Goal: Transaction & Acquisition: Obtain resource

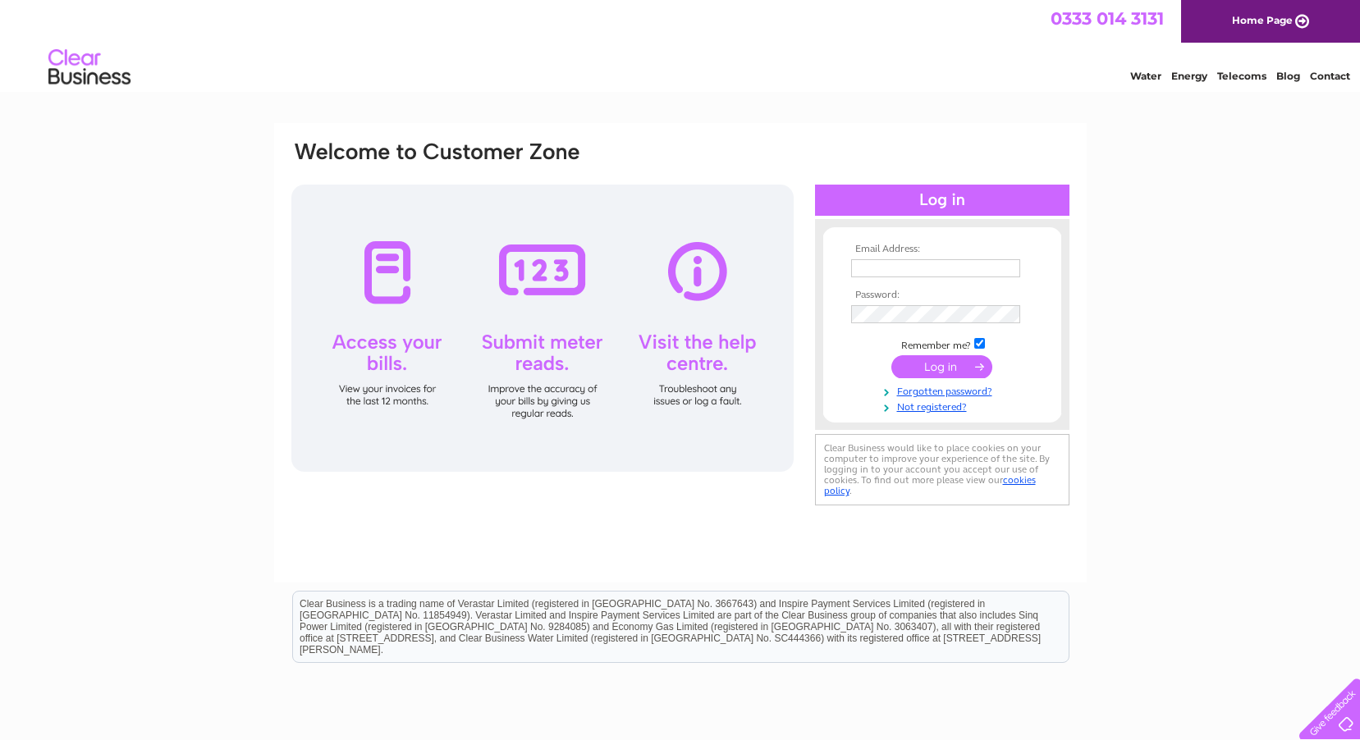
type input "claudine@gilsmotorfactors.com"
click at [949, 373] on input "submit" at bounding box center [941, 366] width 101 height 23
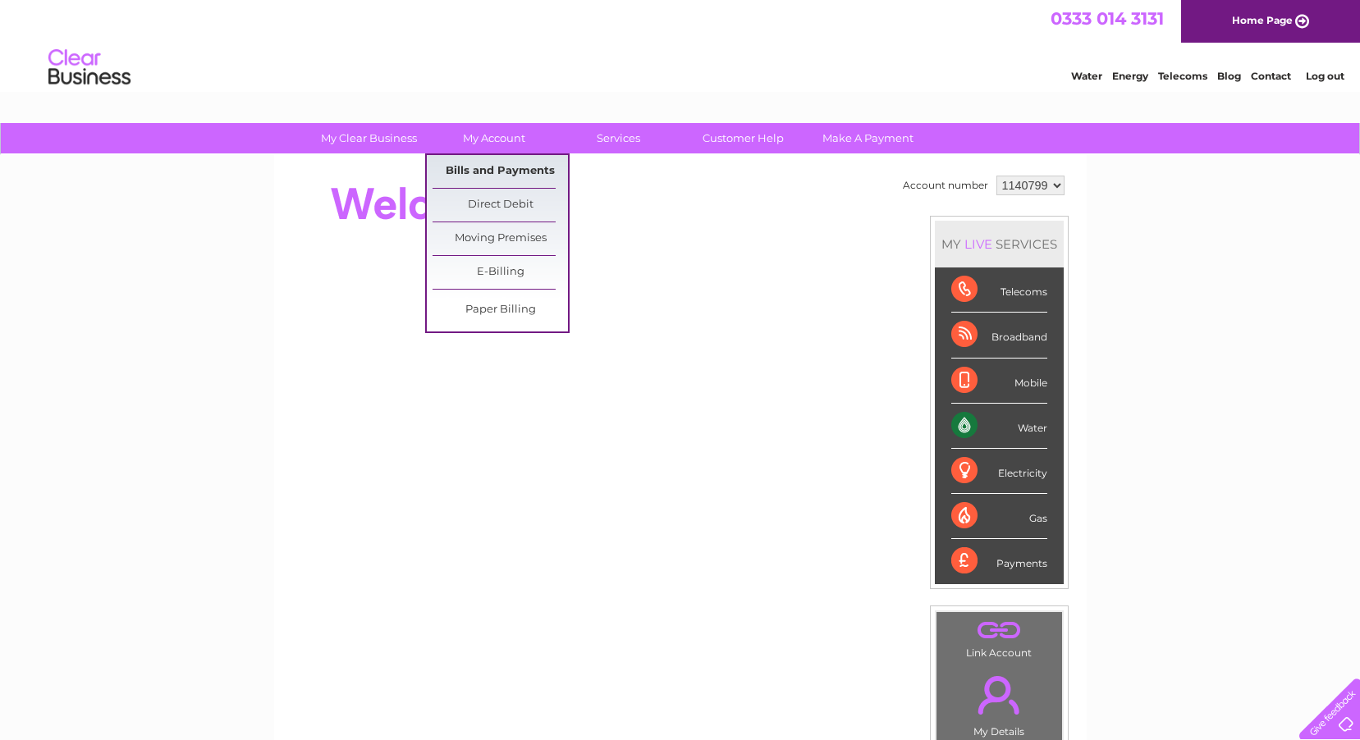
click at [514, 162] on link "Bills and Payments" at bounding box center [499, 171] width 135 height 33
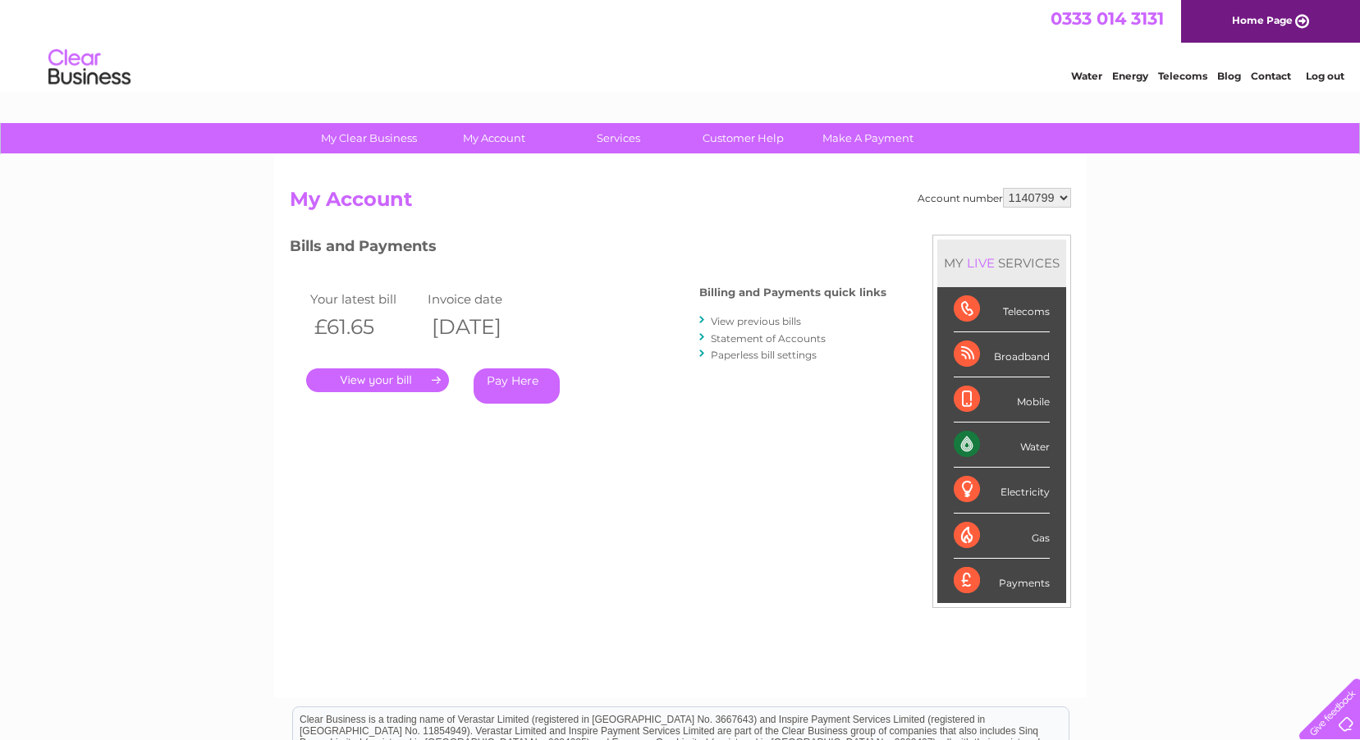
click at [770, 321] on link "View previous bills" at bounding box center [756, 321] width 90 height 12
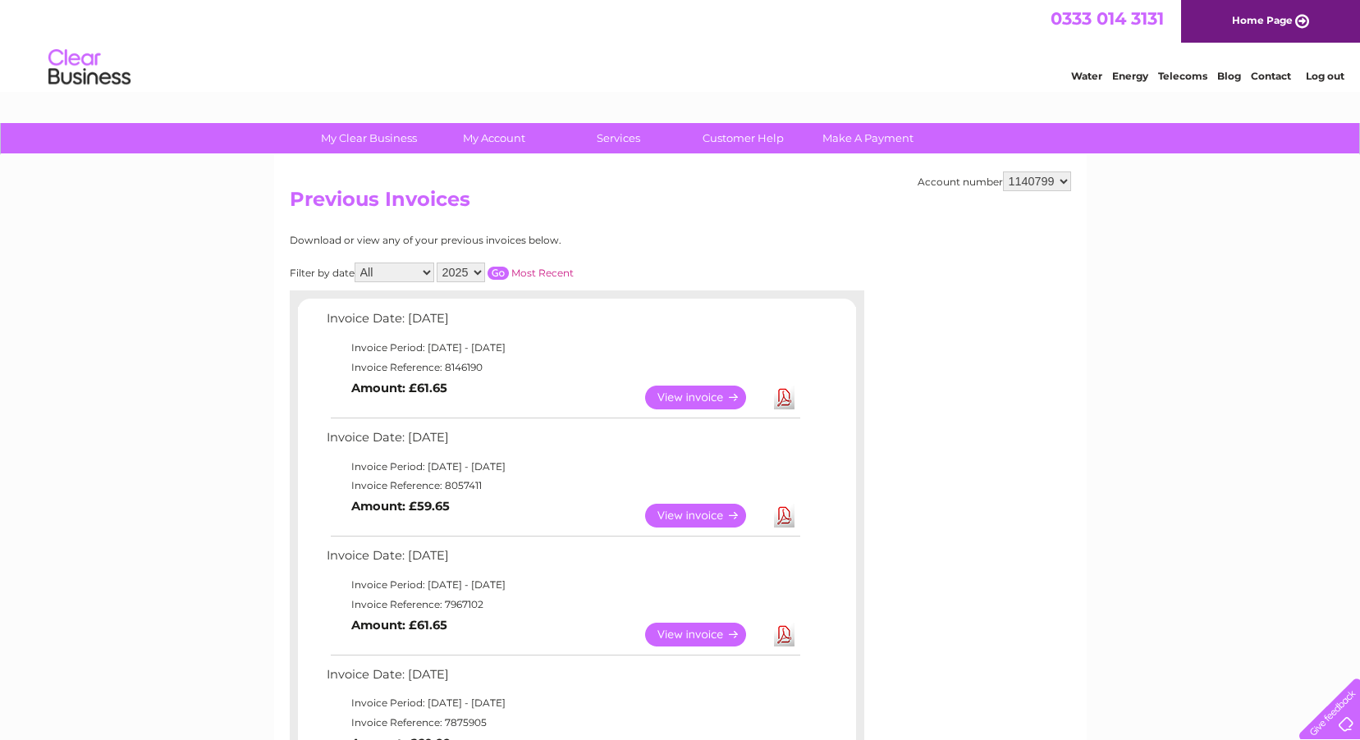
click at [781, 512] on link "Download" at bounding box center [784, 516] width 21 height 24
click at [779, 392] on link "Download" at bounding box center [784, 398] width 21 height 24
click at [1323, 71] on link "Log out" at bounding box center [1324, 76] width 39 height 12
